Goal: Information Seeking & Learning: Learn about a topic

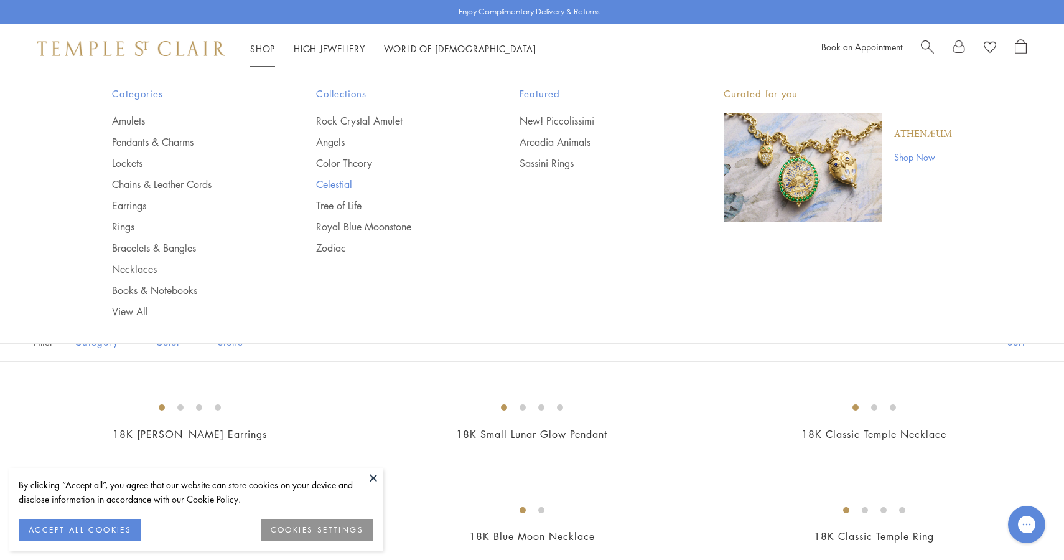
click at [339, 183] on link "Celestial" at bounding box center [393, 184] width 154 height 14
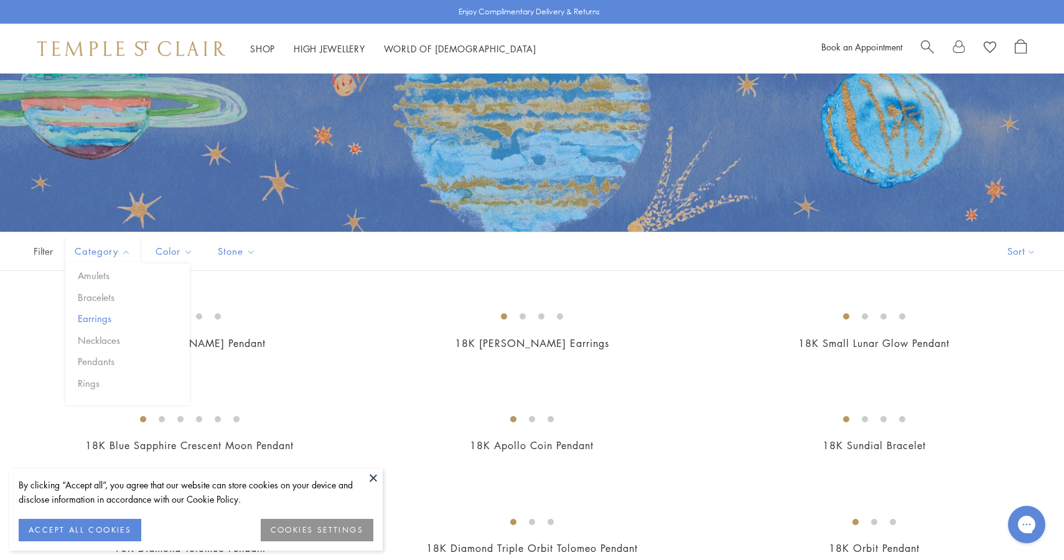
scroll to position [93, 0]
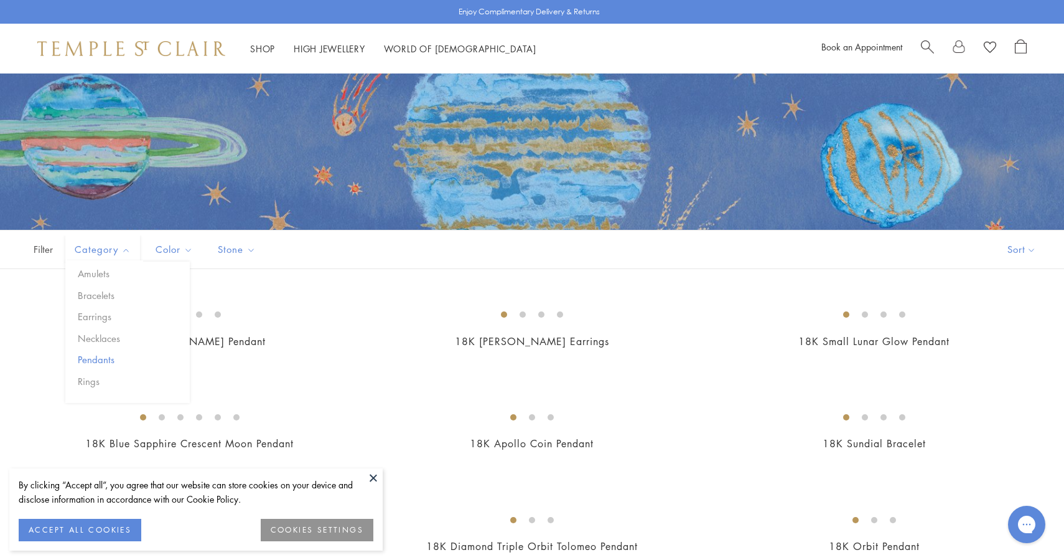
click at [99, 364] on button "Pendants" at bounding box center [132, 359] width 115 height 14
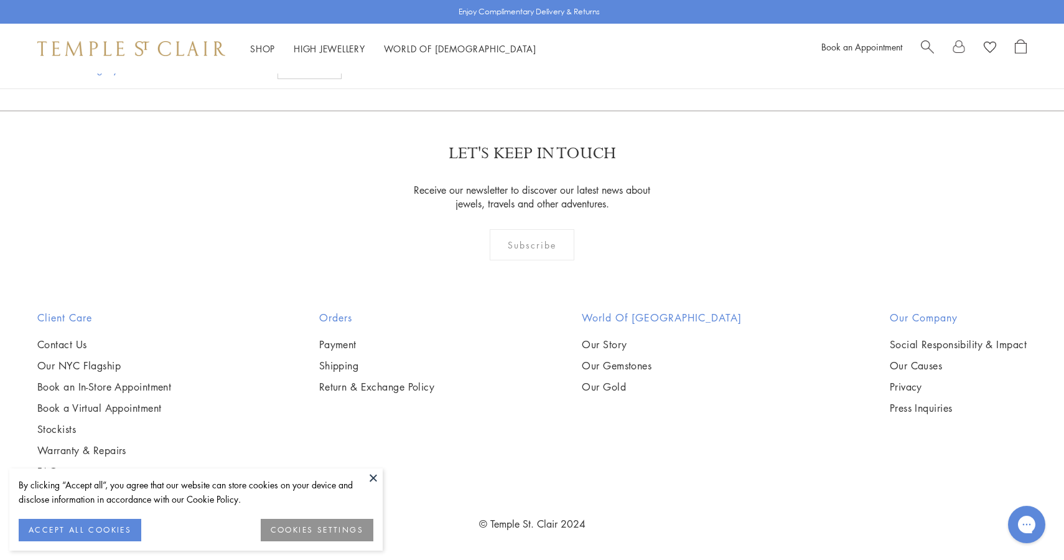
scroll to position [3925, 0]
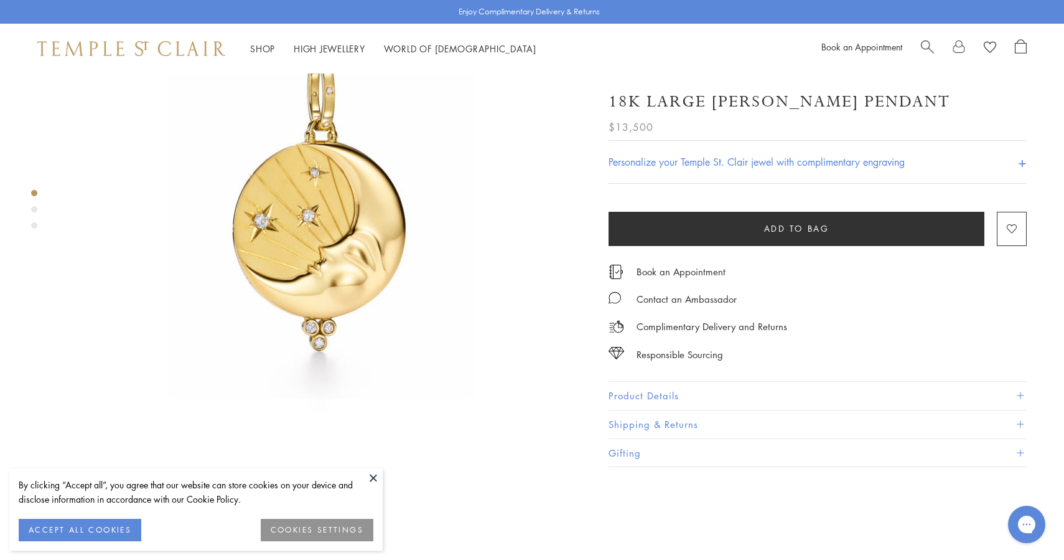
scroll to position [138, 0]
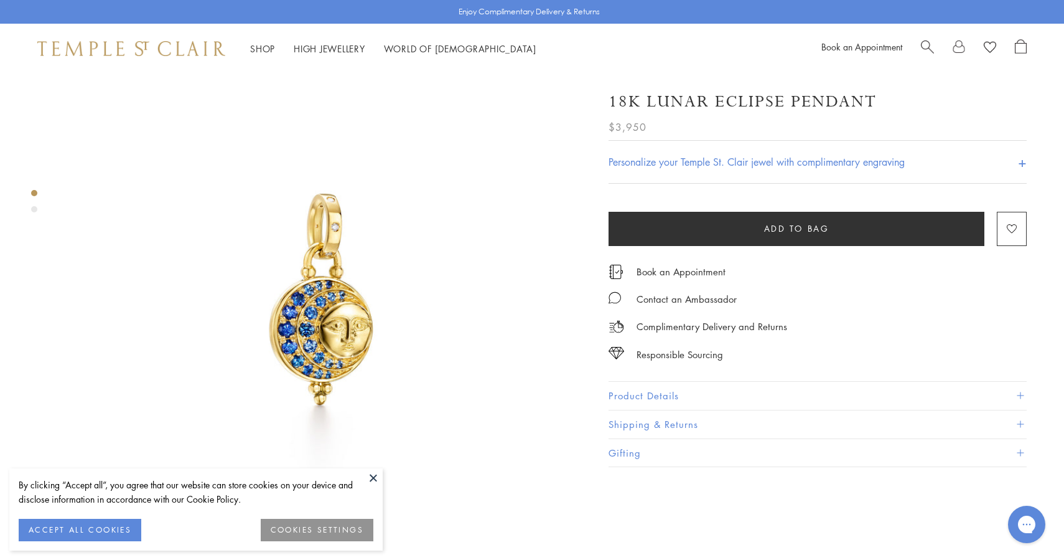
scroll to position [43, 0]
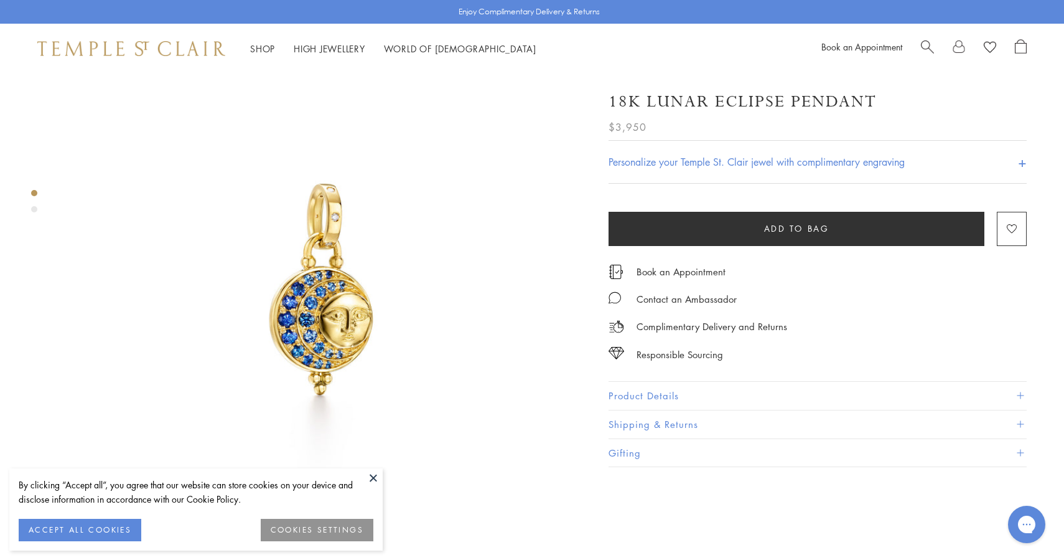
click at [314, 276] on img at bounding box center [320, 288] width 517 height 517
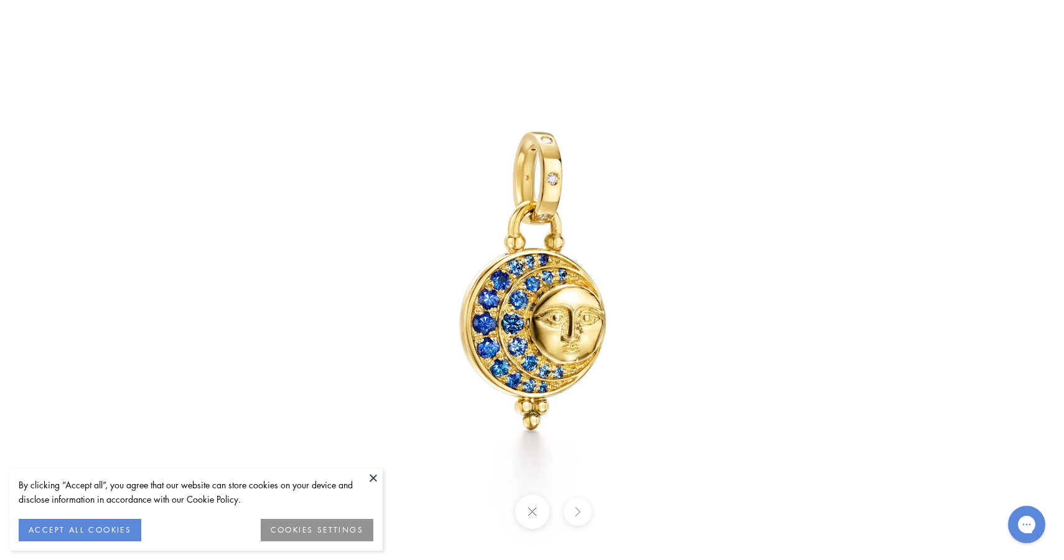
click at [358, 285] on img at bounding box center [532, 280] width 728 height 728
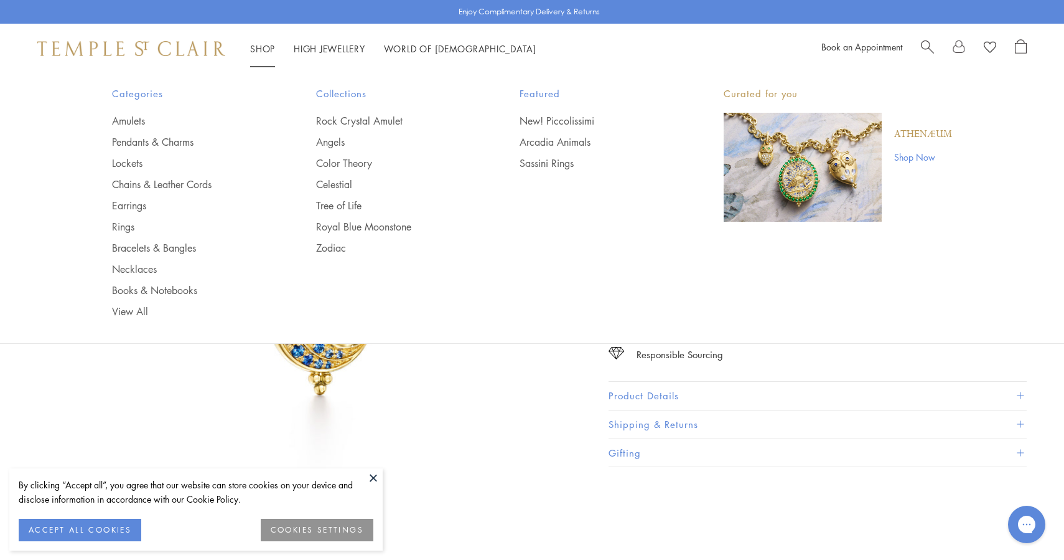
click at [935, 43] on div at bounding box center [974, 48] width 106 height 19
click at [929, 45] on span "Search" at bounding box center [927, 45] width 13 height 13
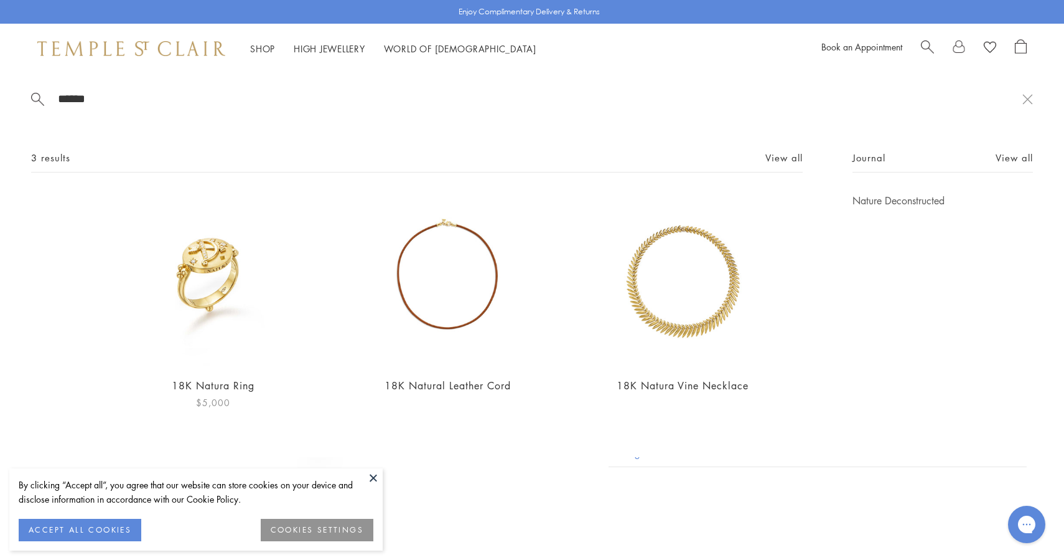
type input "******"
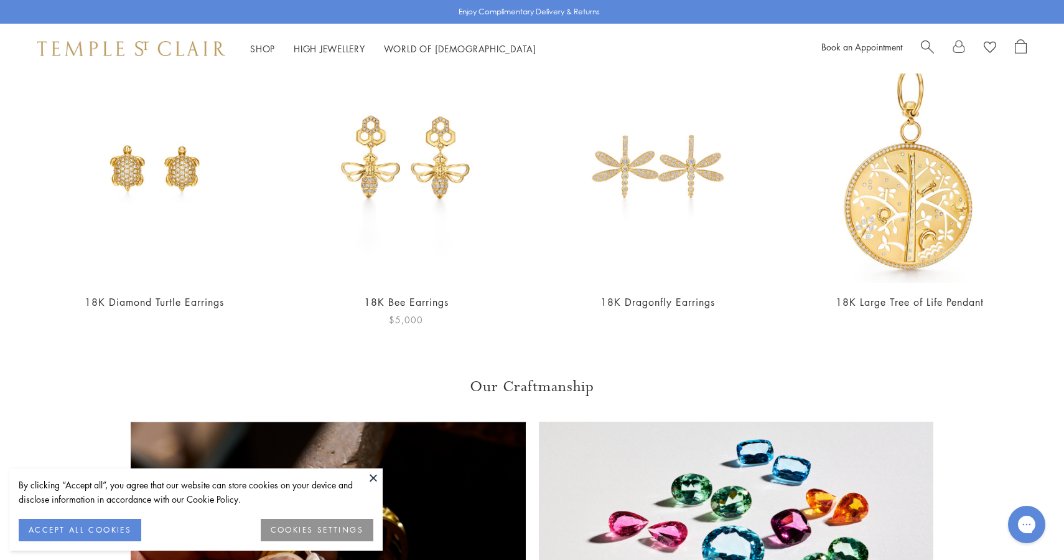
scroll to position [611, 0]
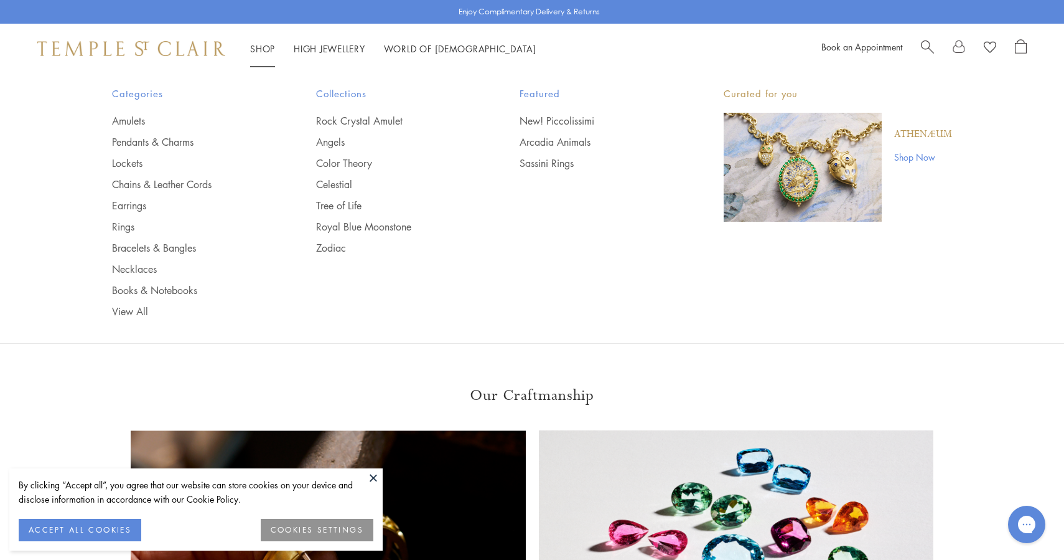
click at [928, 47] on span "Search" at bounding box center [927, 45] width 13 height 13
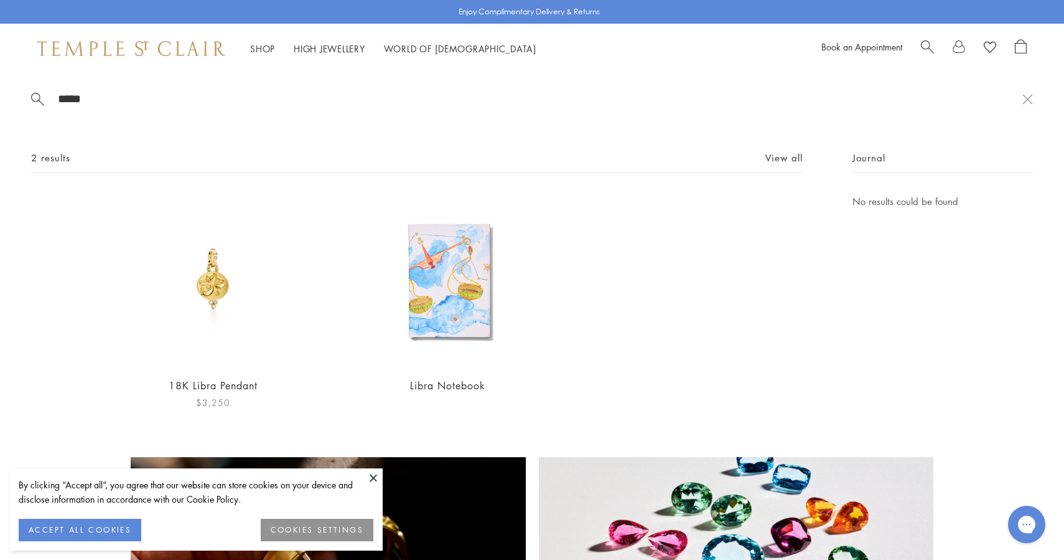
type input "*****"
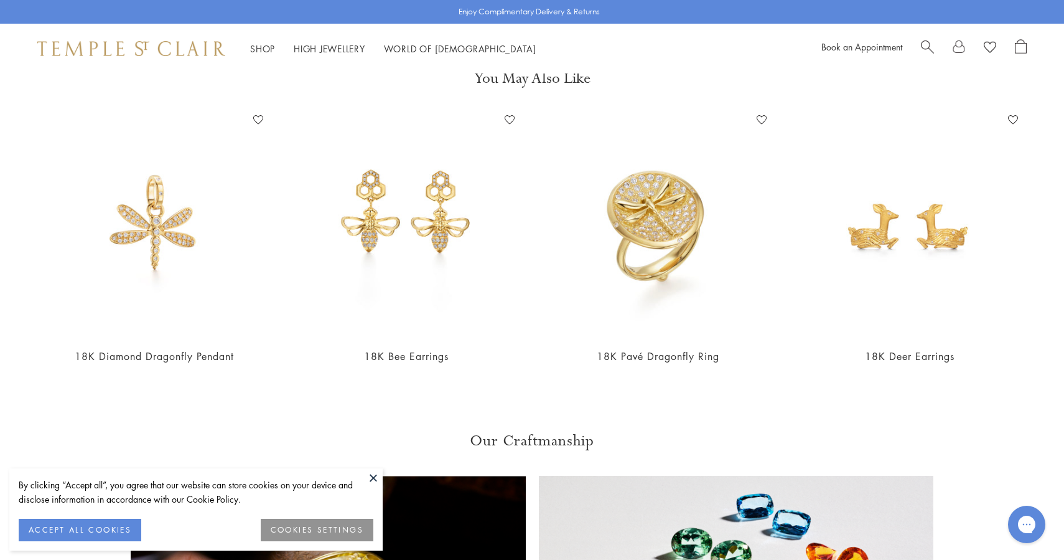
scroll to position [567, 0]
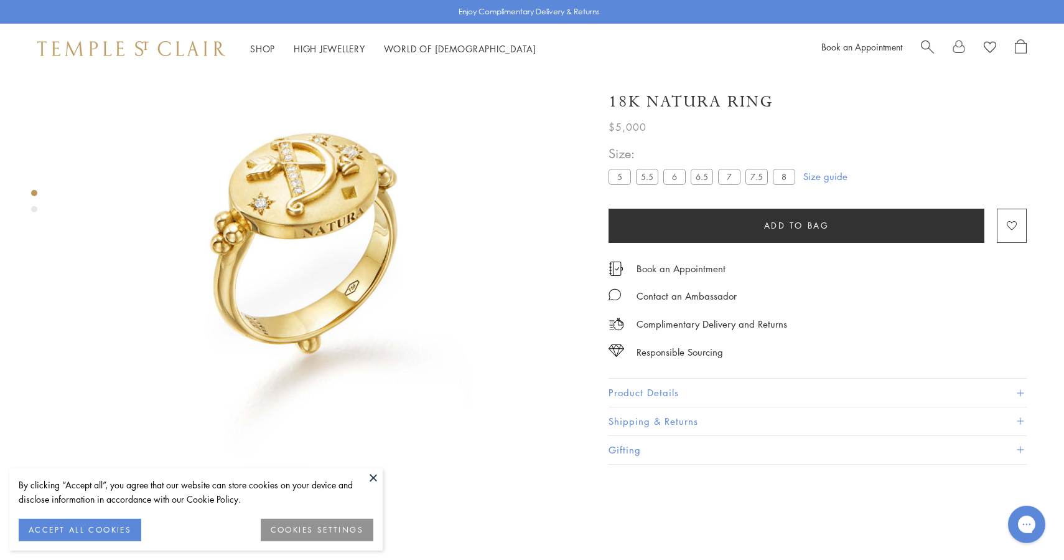
scroll to position [73, 0]
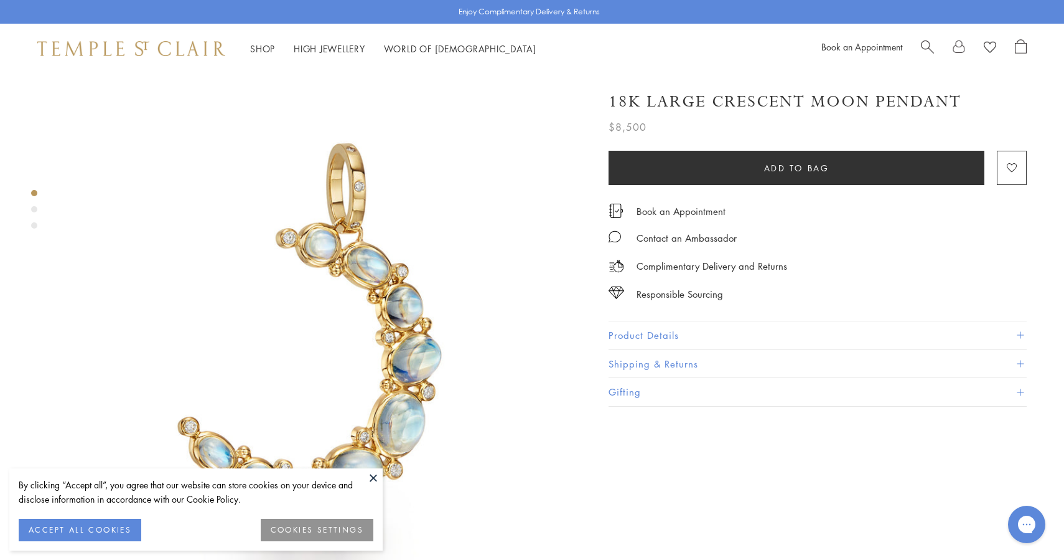
click at [444, 398] on img at bounding box center [320, 331] width 517 height 517
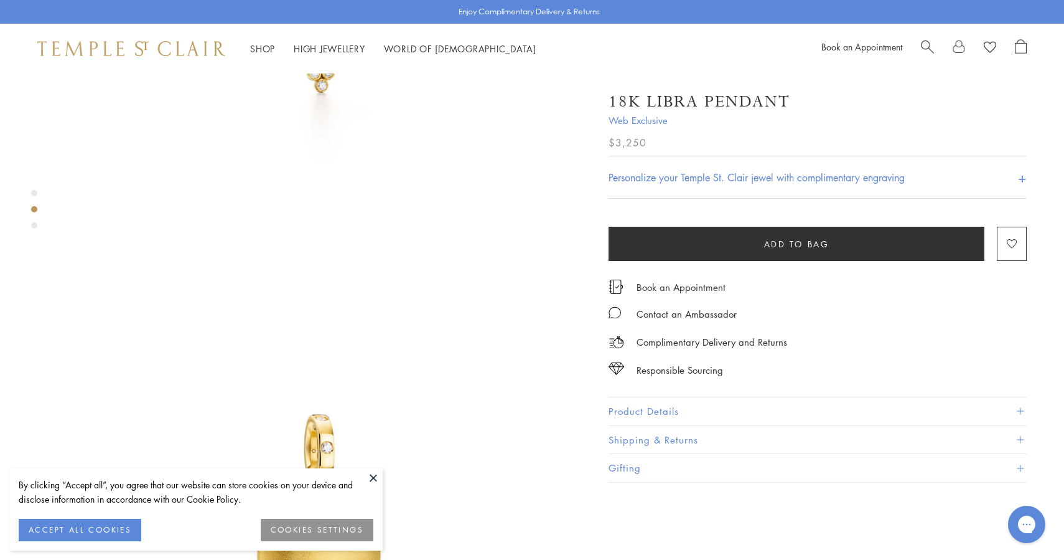
scroll to position [450, 0]
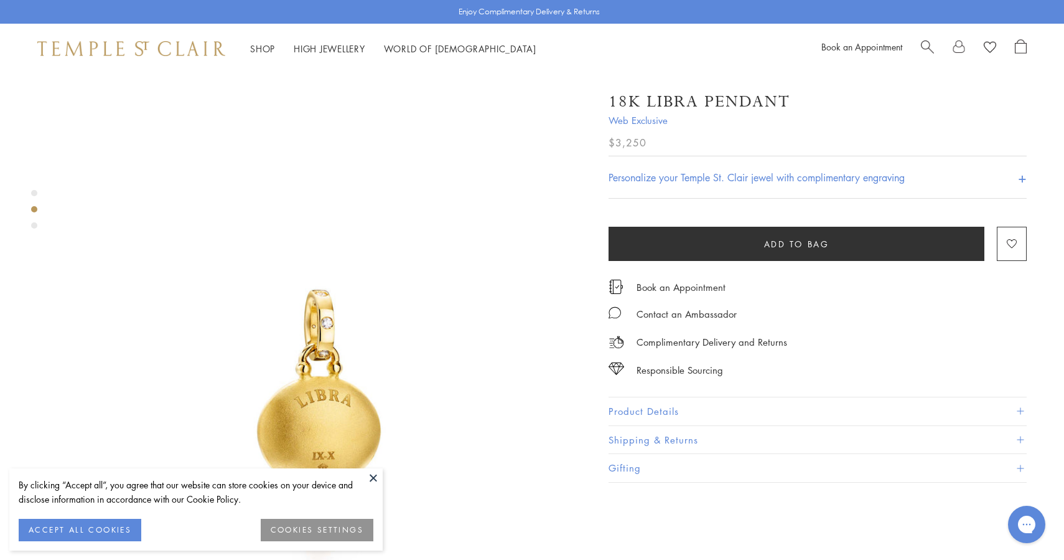
click at [919, 42] on div "Book an Appointment" at bounding box center [924, 48] width 205 height 19
click at [926, 47] on span "Search" at bounding box center [927, 45] width 13 height 13
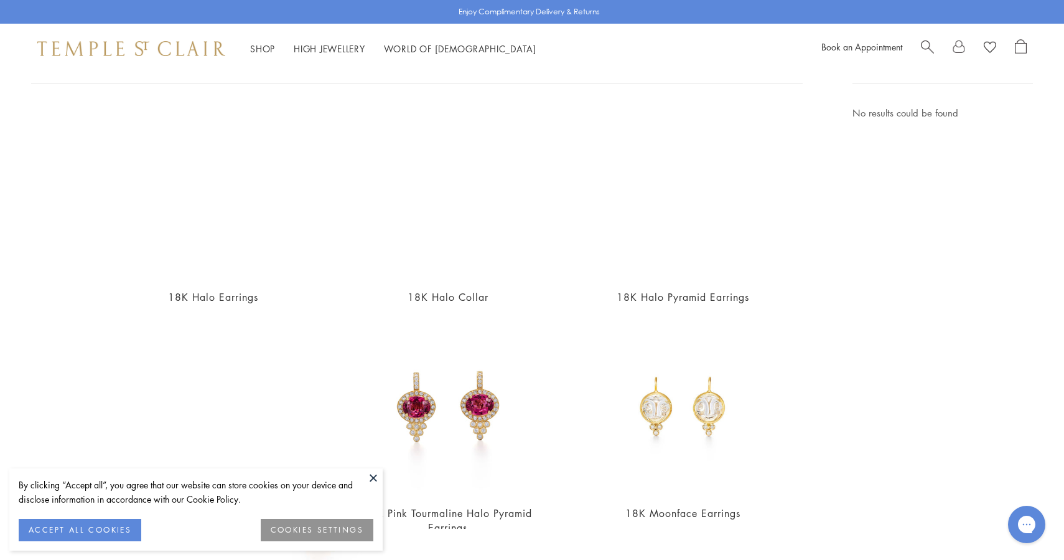
scroll to position [93, 0]
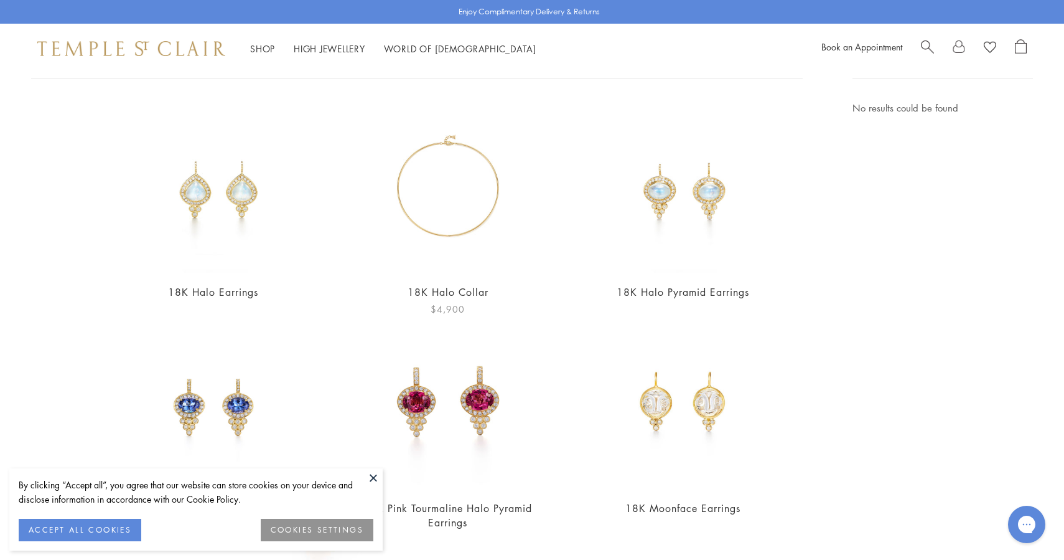
type input "****"
click at [466, 218] on img at bounding box center [448, 186] width 172 height 172
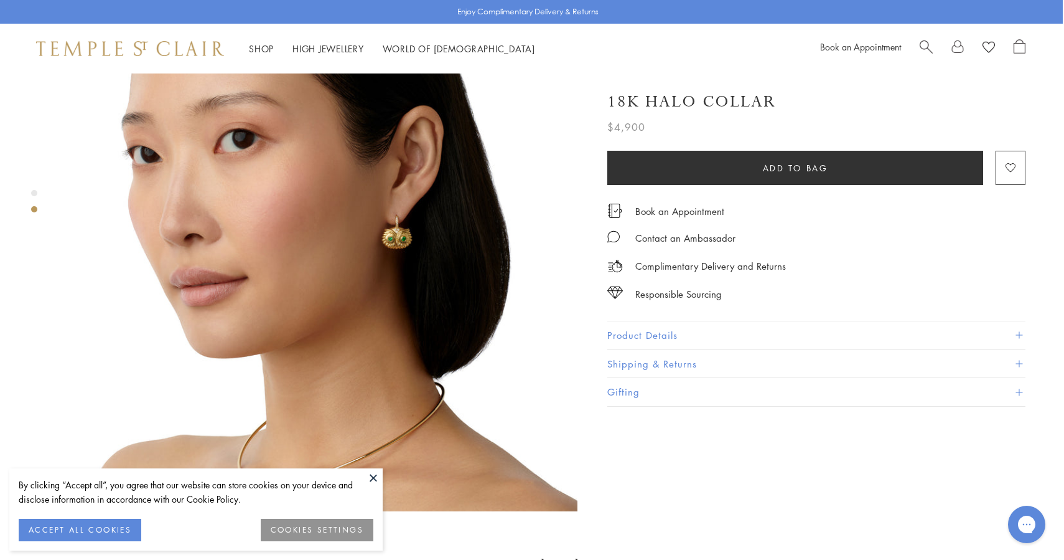
scroll to position [615, 1]
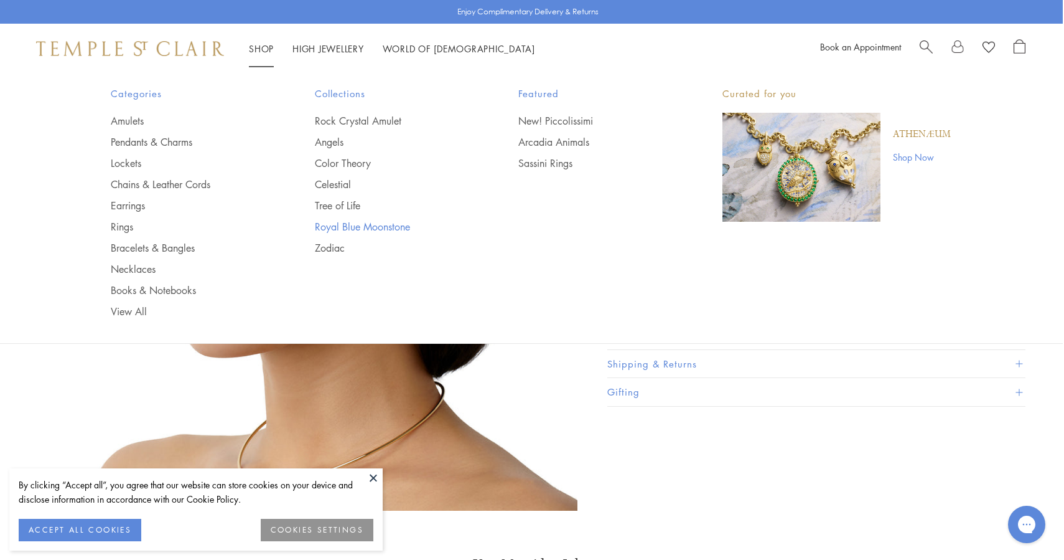
click at [366, 229] on link "Royal Blue Moonstone" at bounding box center [392, 227] width 154 height 14
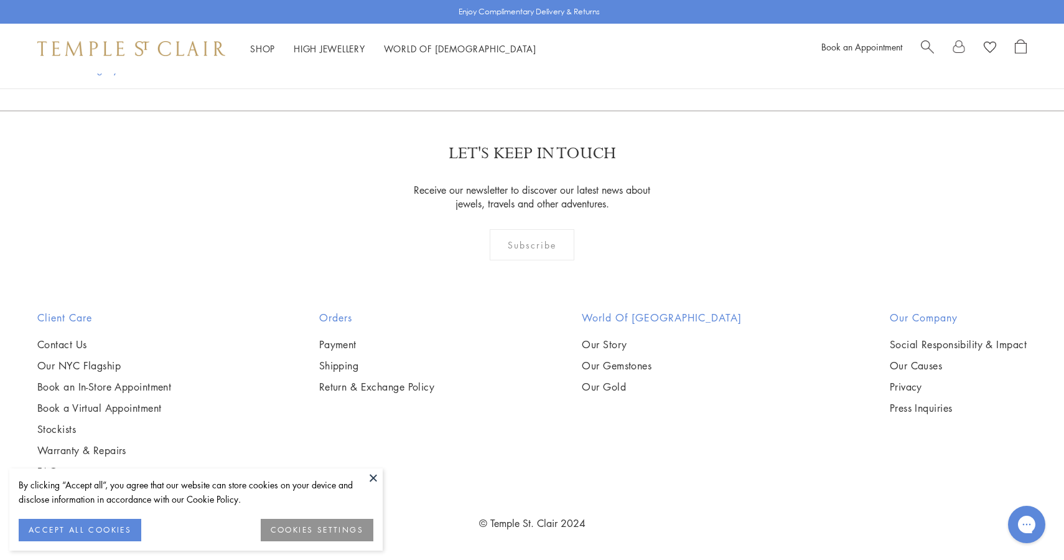
scroll to position [7323, 0]
click at [532, 60] on link "2" at bounding box center [532, 43] width 41 height 34
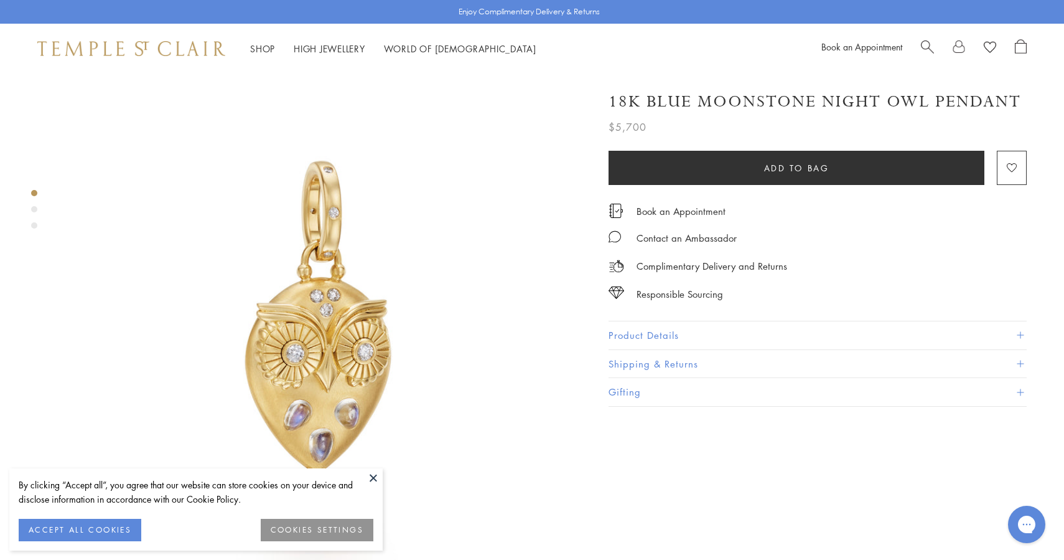
click at [522, 410] on img at bounding box center [320, 331] width 517 height 517
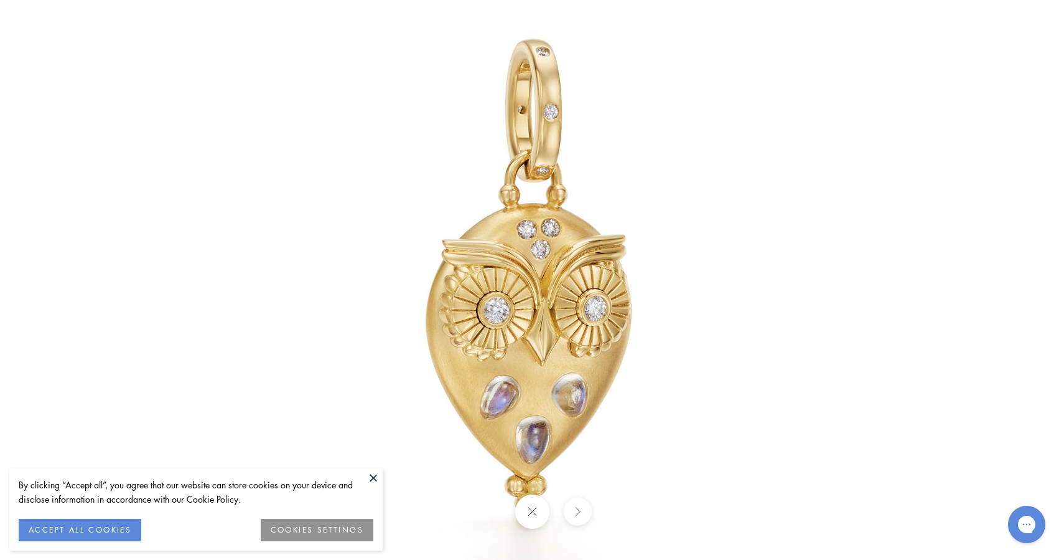
click at [637, 230] on img at bounding box center [532, 280] width 728 height 728
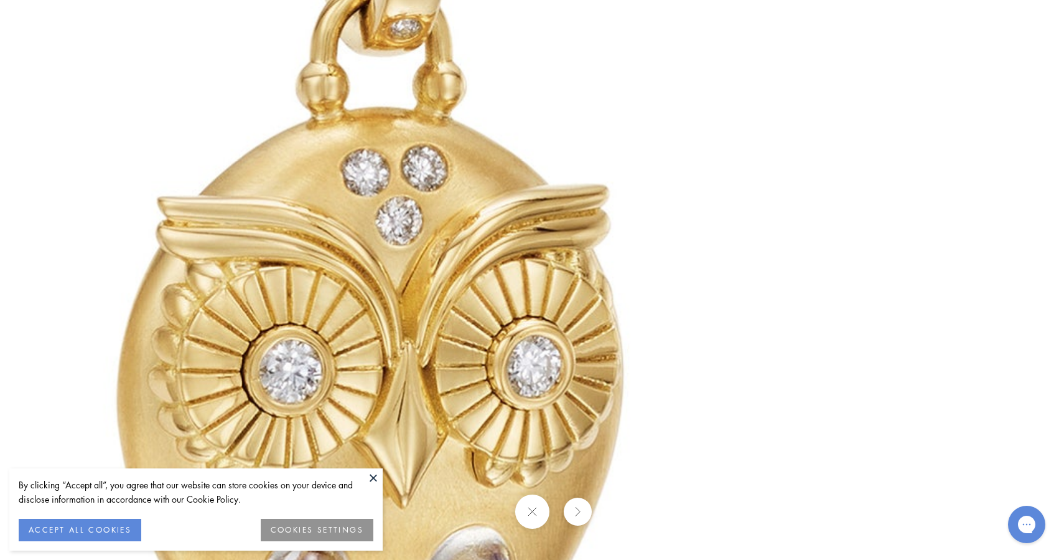
click at [530, 500] on button at bounding box center [532, 511] width 34 height 34
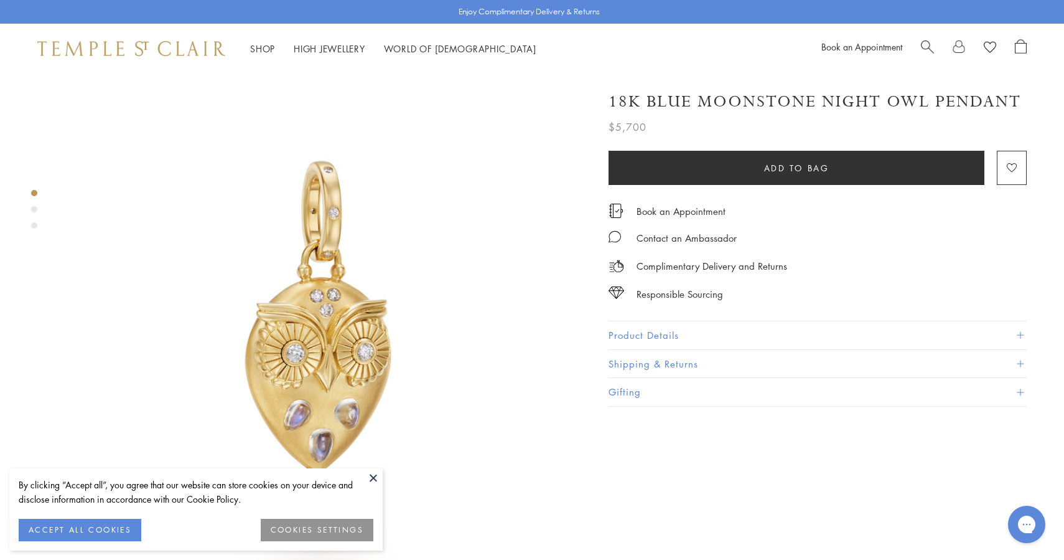
click at [954, 112] on h1 "18K Blue Moonstone Night Owl Pendant" at bounding box center [815, 102] width 413 height 22
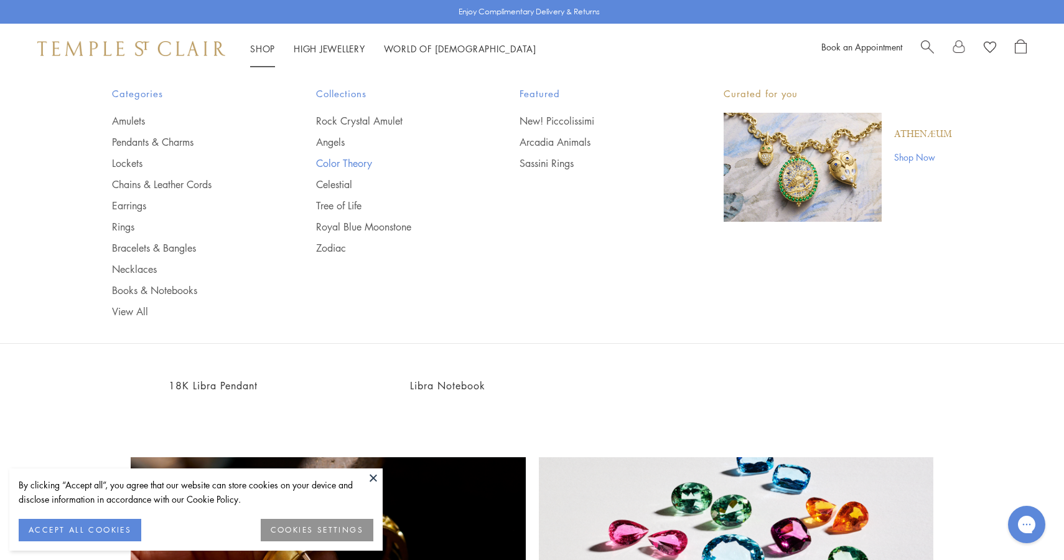
click at [357, 162] on link "Color Theory" at bounding box center [393, 163] width 154 height 14
